Goal: Information Seeking & Learning: Check status

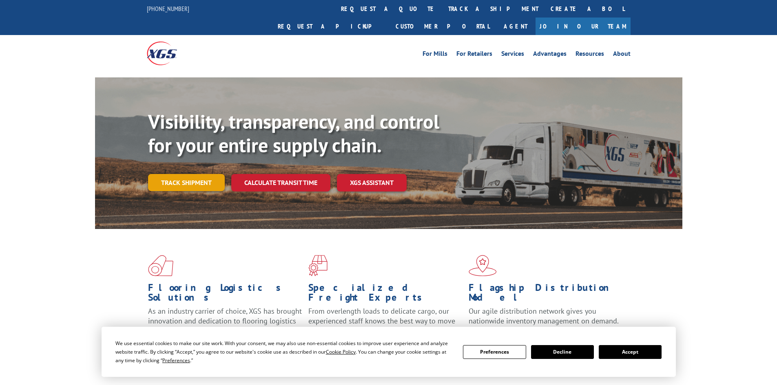
click at [191, 174] on link "Track shipment" at bounding box center [186, 182] width 77 height 17
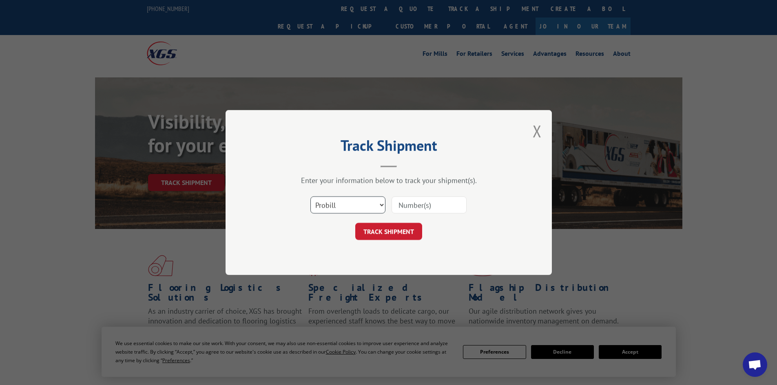
click at [375, 206] on select "Select category... Probill BOL PO" at bounding box center [347, 205] width 75 height 17
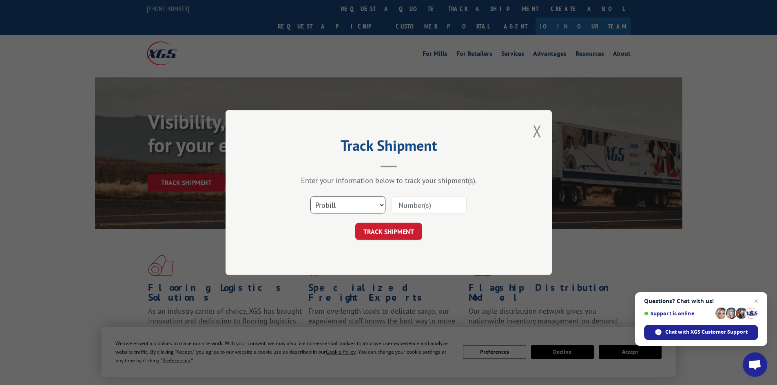
select select "bol"
click at [310, 197] on select "Select category... Probill BOL PO" at bounding box center [347, 205] width 75 height 17
click at [410, 208] on input at bounding box center [428, 205] width 75 height 17
paste input "7088134"
type input "7088134"
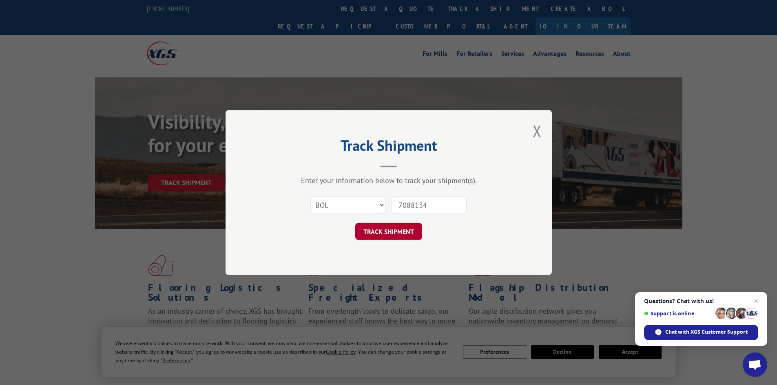
click at [383, 232] on button "TRACK SHIPMENT" at bounding box center [388, 231] width 67 height 17
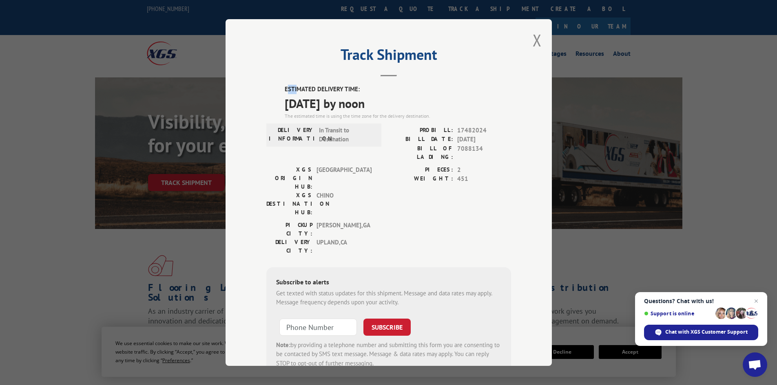
drag, startPoint x: 286, startPoint y: 87, endPoint x: 294, endPoint y: 90, distance: 8.5
click at [294, 90] on label "ESTIMATED DELIVERY TIME:" at bounding box center [398, 89] width 226 height 9
click at [259, 93] on div "Track Shipment ESTIMATED DELIVERY TIME: [DATE] by noon The estimated time is us…" at bounding box center [388, 192] width 326 height 347
drag, startPoint x: 279, startPoint y: 89, endPoint x: 395, endPoint y: 108, distance: 117.8
click at [395, 108] on div "ESTIMATED DELIVERY TIME: [DATE] by noon The estimated time is using the time zo…" at bounding box center [388, 231] width 245 height 293
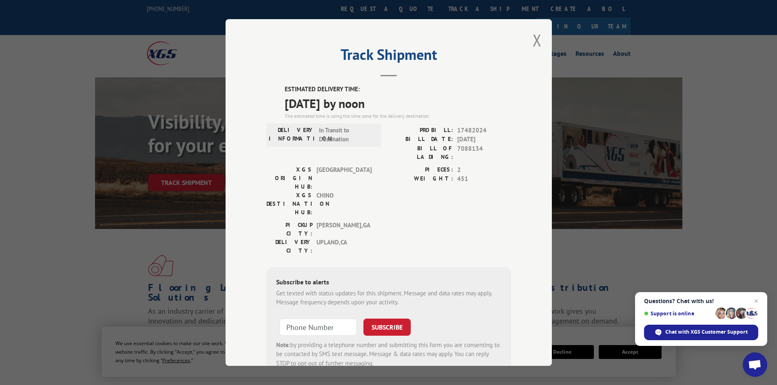
copy div "ESTIMATED DELIVERY TIME: [DATE] by noon"
